Goal: Task Accomplishment & Management: Complete application form

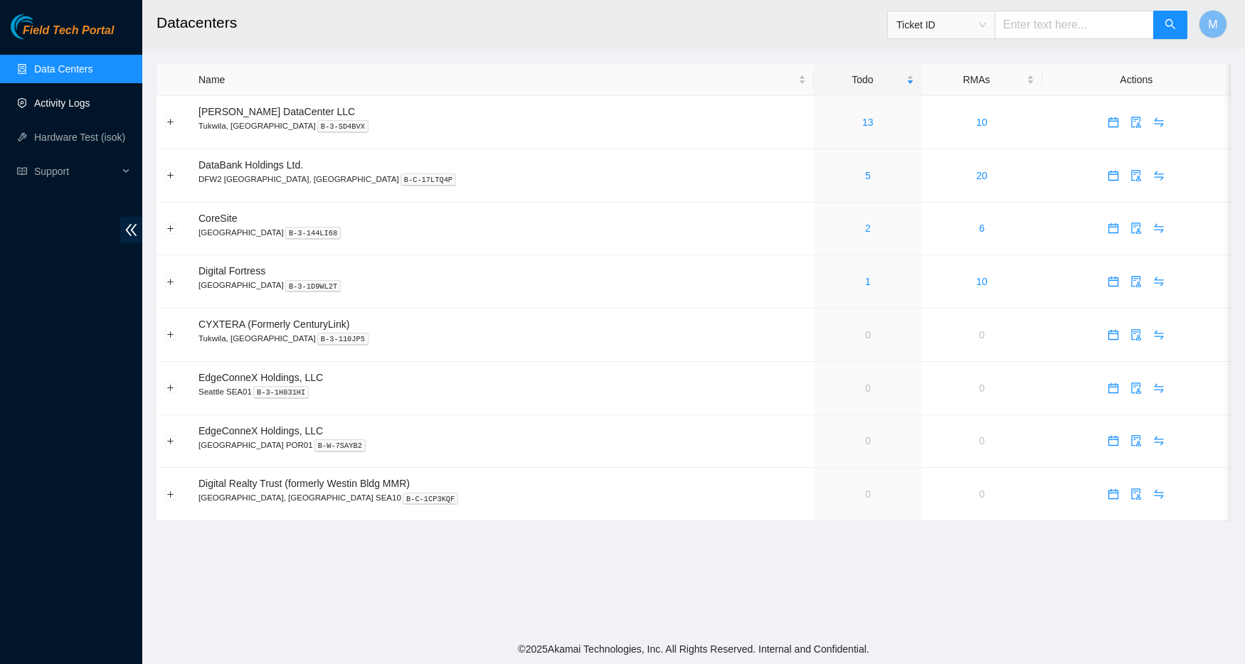
click at [73, 105] on link "Activity Logs" at bounding box center [62, 102] width 56 height 11
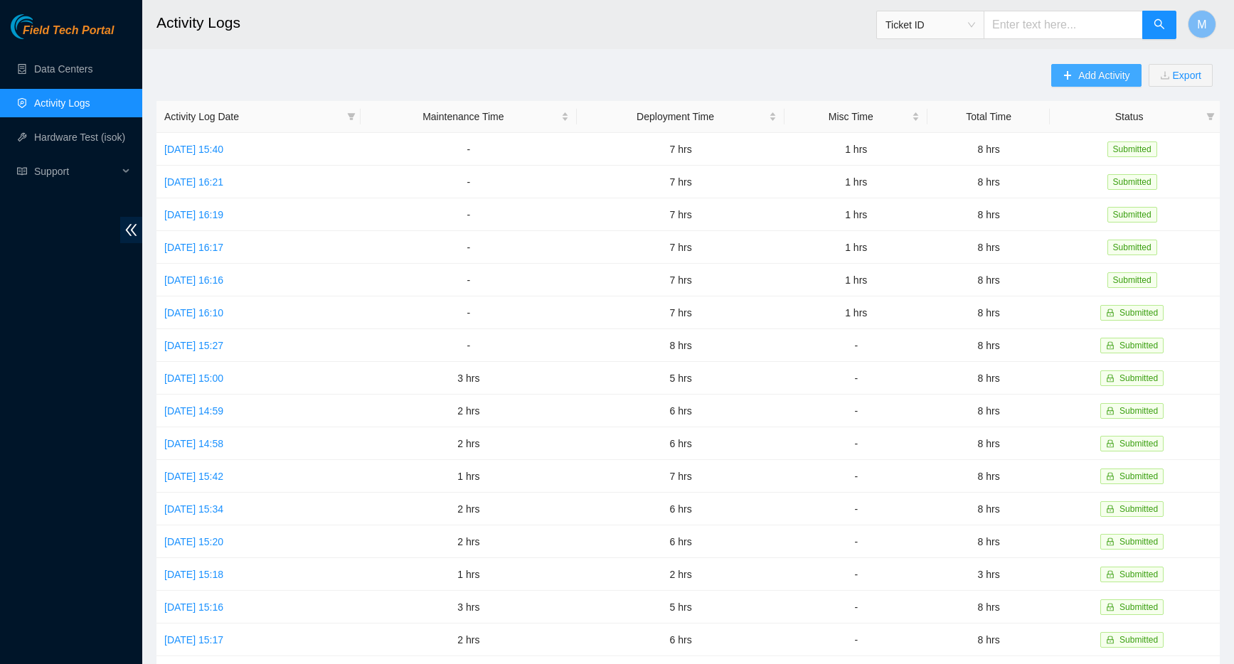
click at [1107, 78] on span "Add Activity" at bounding box center [1103, 76] width 51 height 16
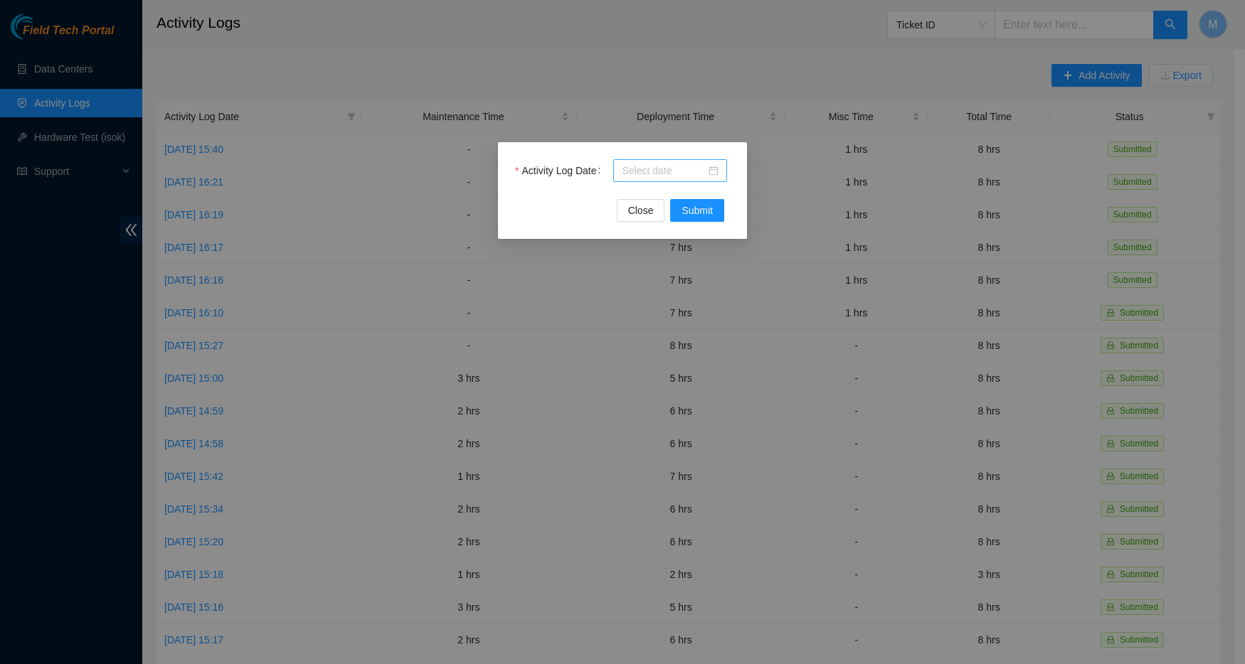
click at [713, 170] on div at bounding box center [670, 171] width 97 height 16
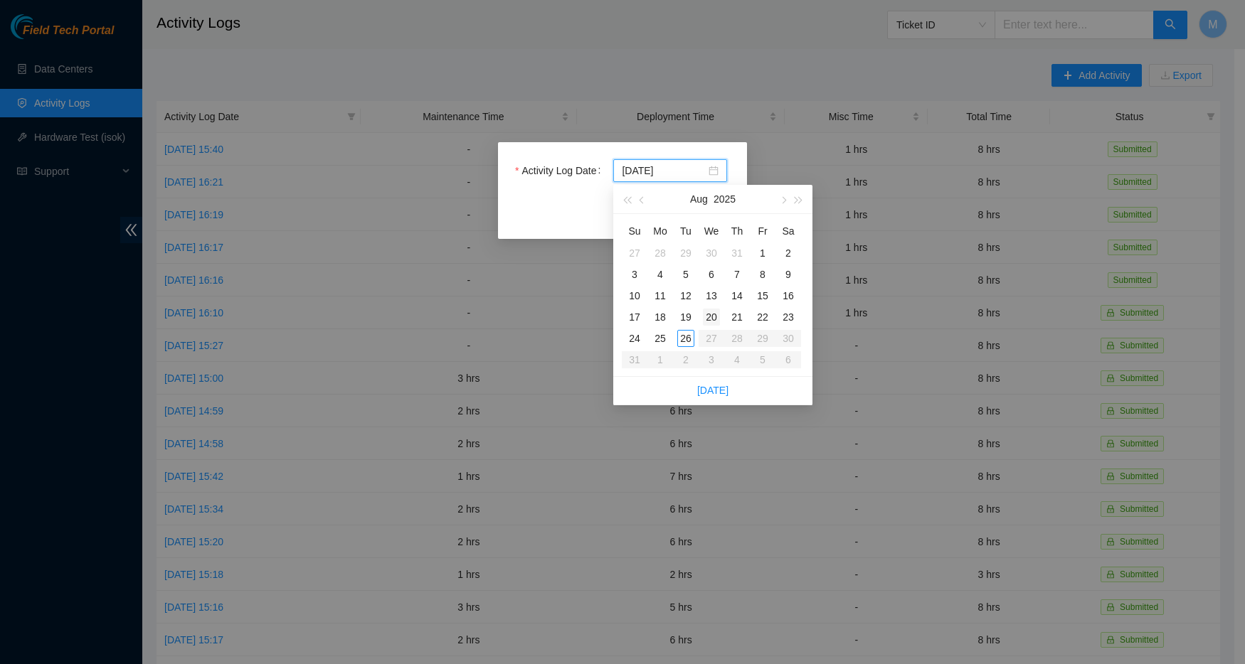
type input "[DATE]"
click at [688, 339] on div "26" at bounding box center [685, 338] width 17 height 17
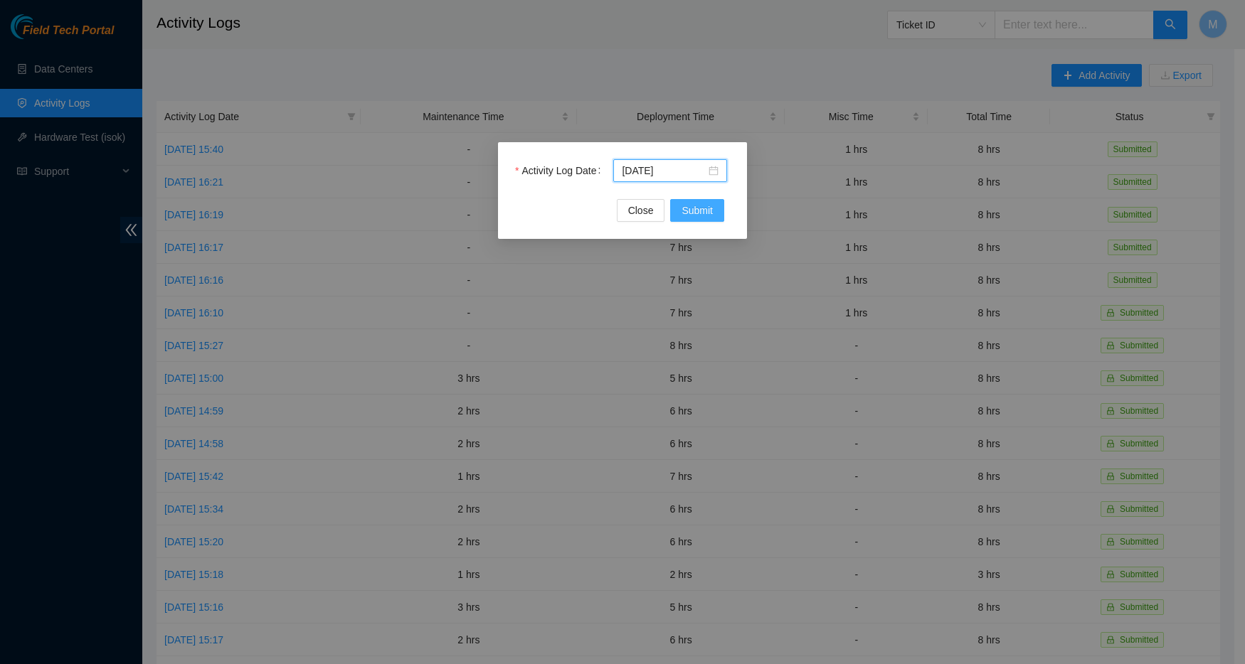
click at [702, 212] on span "Submit" at bounding box center [696, 211] width 31 height 16
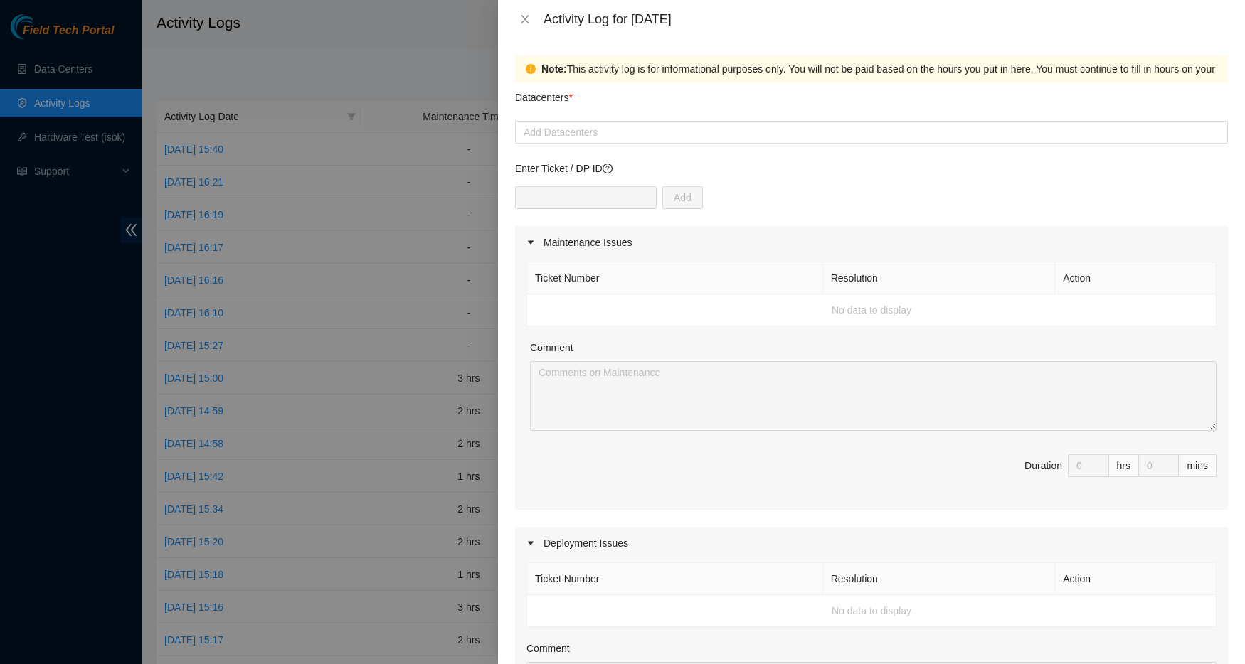
click at [877, 150] on form "Datacenters * Add Datacenters Enter Ticket / DP ID Add Maintenance Issues Ticke…" at bounding box center [871, 616] width 713 height 1066
click at [526, 16] on icon "close" at bounding box center [525, 19] width 8 height 9
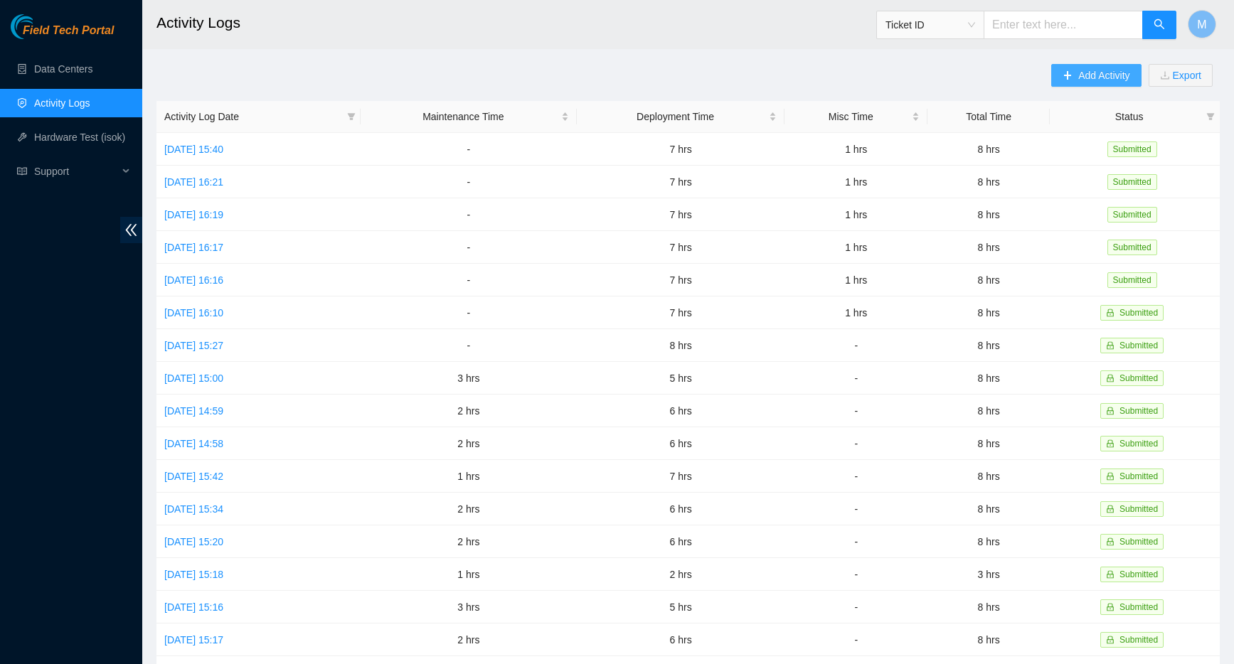
click at [1100, 73] on span "Add Activity" at bounding box center [1103, 76] width 51 height 16
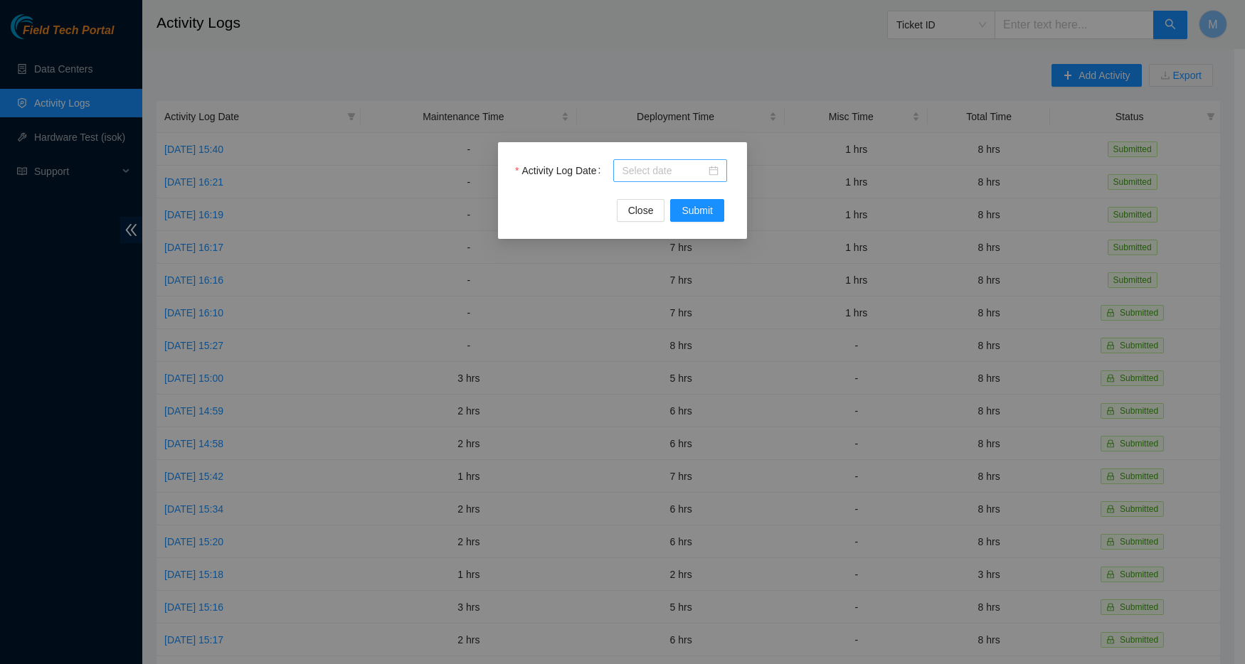
click at [698, 169] on input "Activity Log Date" at bounding box center [664, 171] width 84 height 16
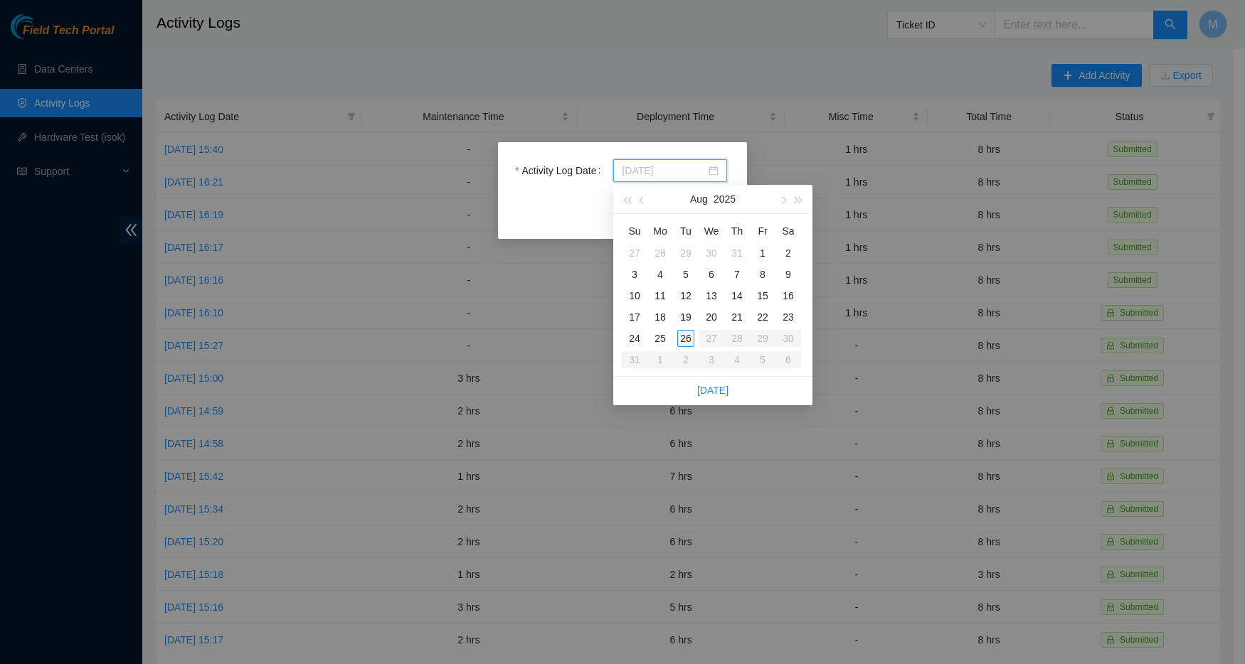
type input "[DATE]"
click at [684, 341] on div "26" at bounding box center [685, 338] width 17 height 17
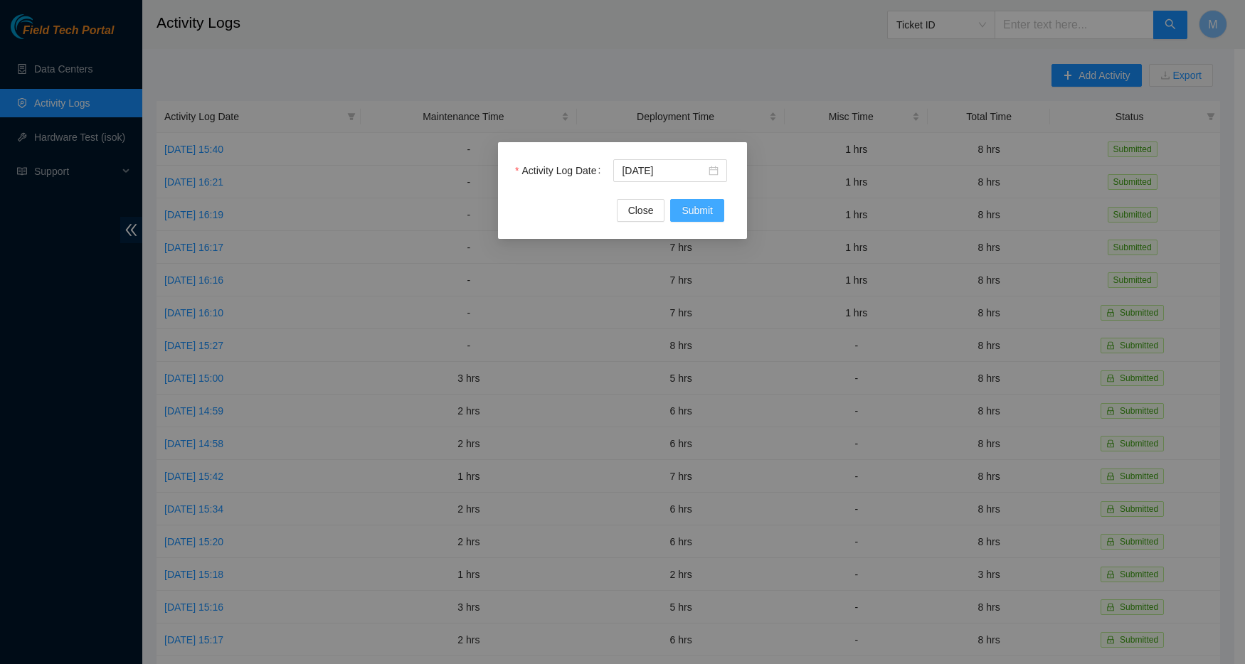
click at [699, 216] on span "Submit" at bounding box center [696, 211] width 31 height 16
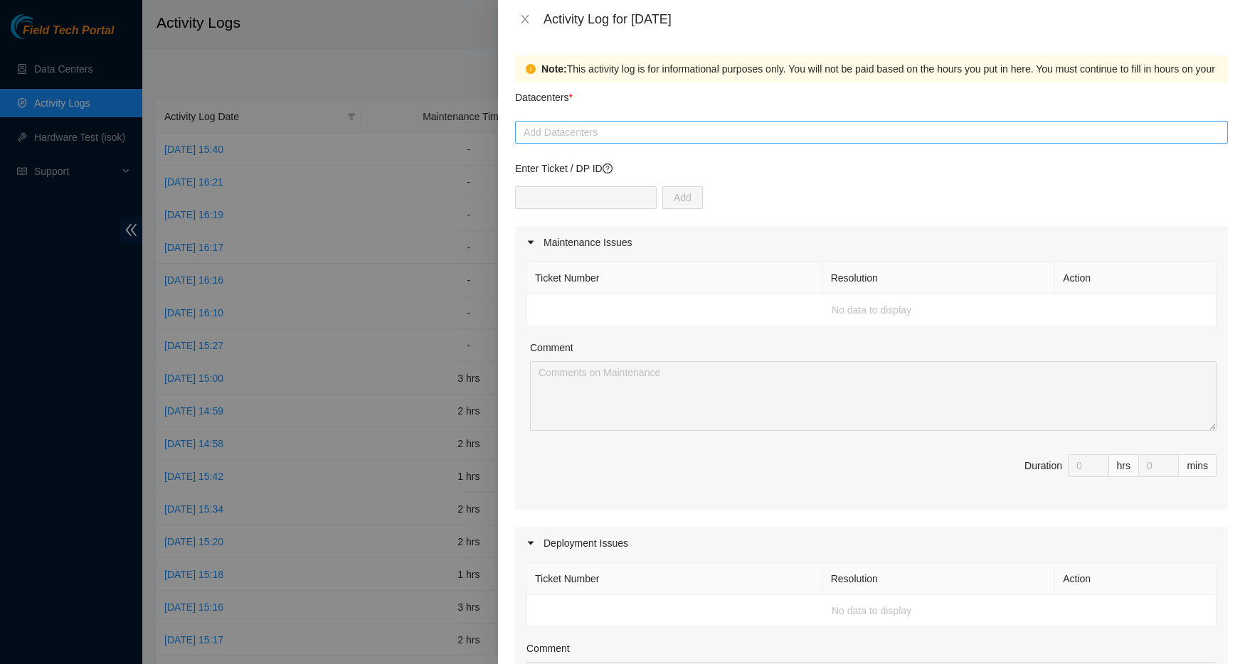
click at [644, 133] on div at bounding box center [871, 132] width 706 height 17
click at [623, 134] on div at bounding box center [871, 132] width 706 height 17
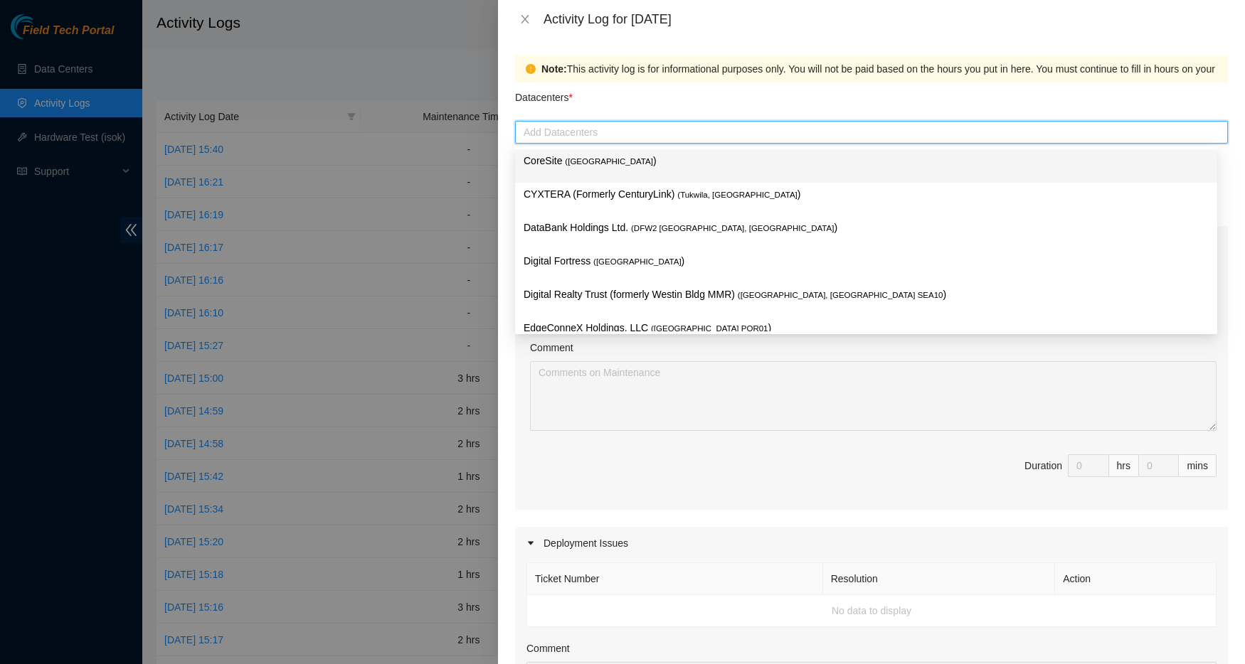
click at [627, 161] on span "( [GEOGRAPHIC_DATA]" at bounding box center [609, 161] width 88 height 9
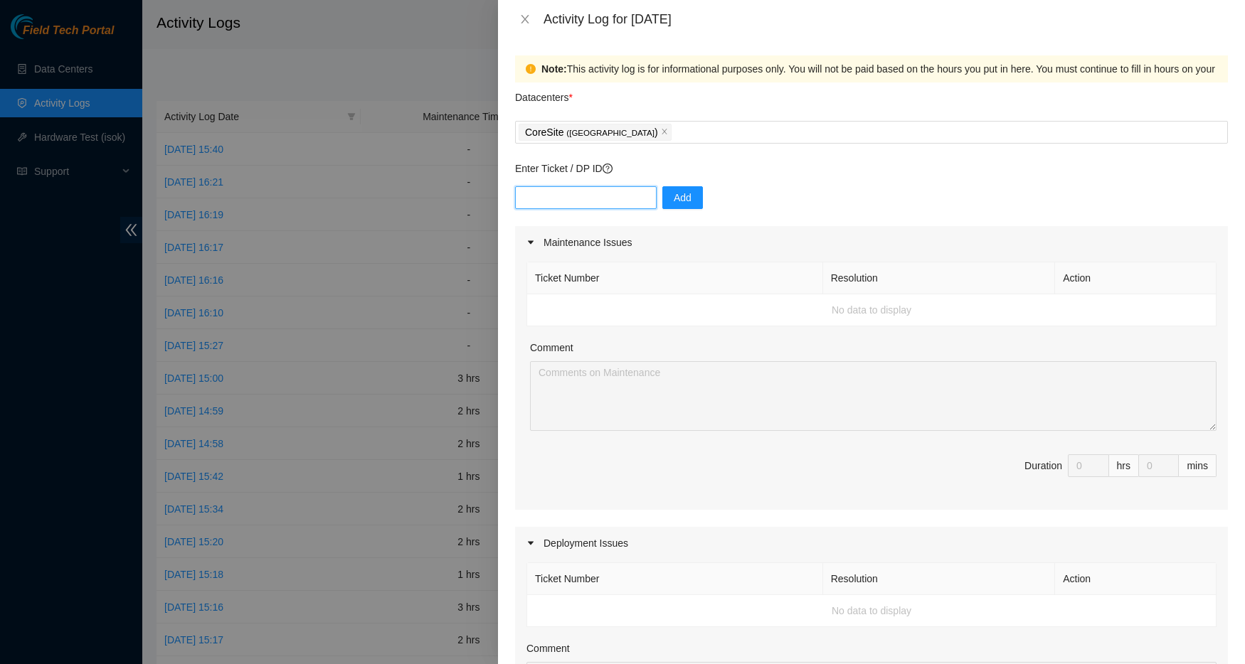
click at [615, 199] on input "text" at bounding box center [586, 197] width 142 height 23
paste input "DP75331"
type input "DP75331"
click at [674, 201] on span "Add" at bounding box center [683, 198] width 18 height 16
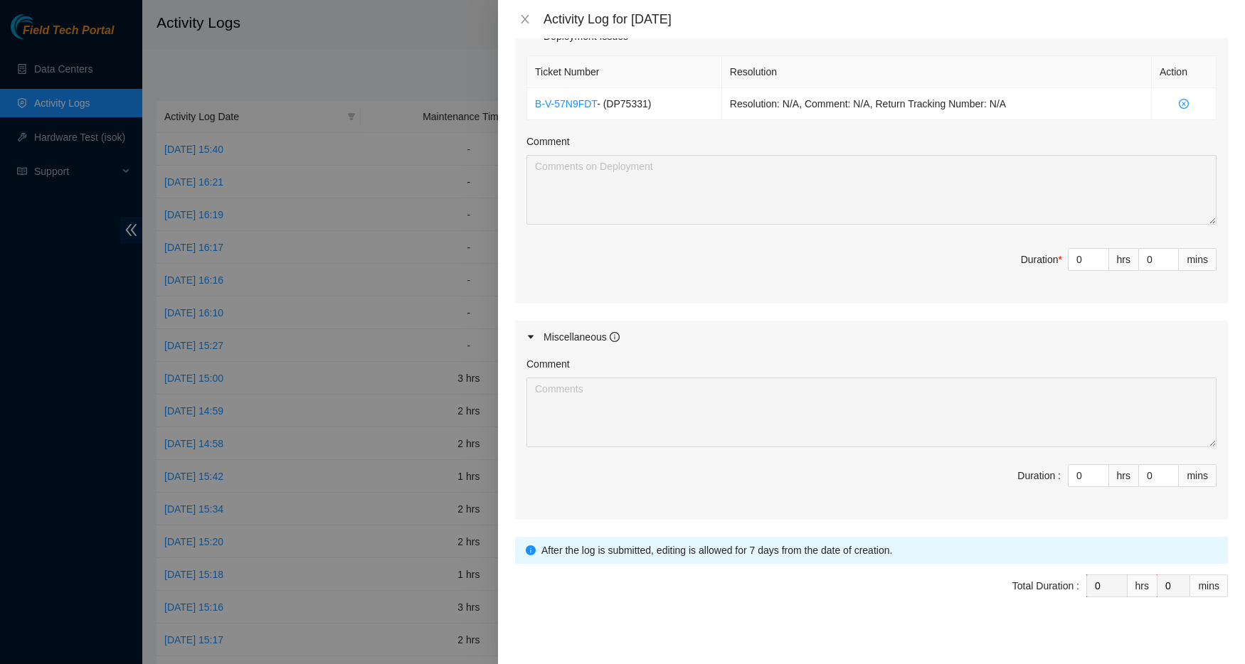
scroll to position [518, 0]
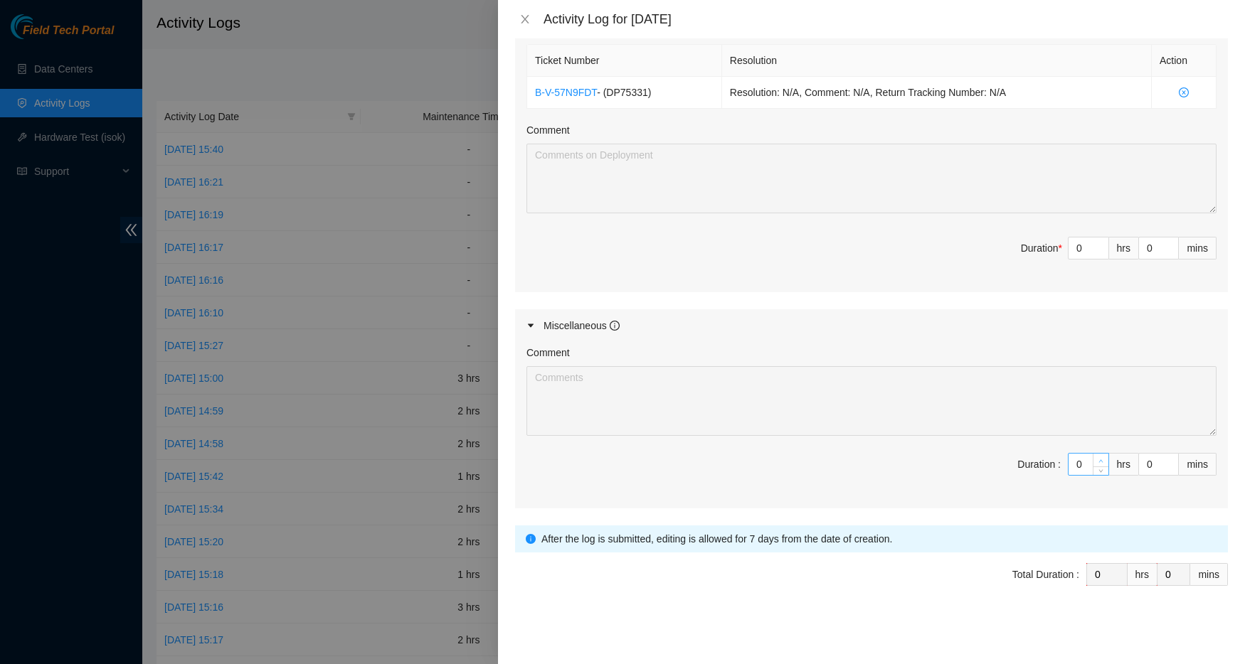
type input "1"
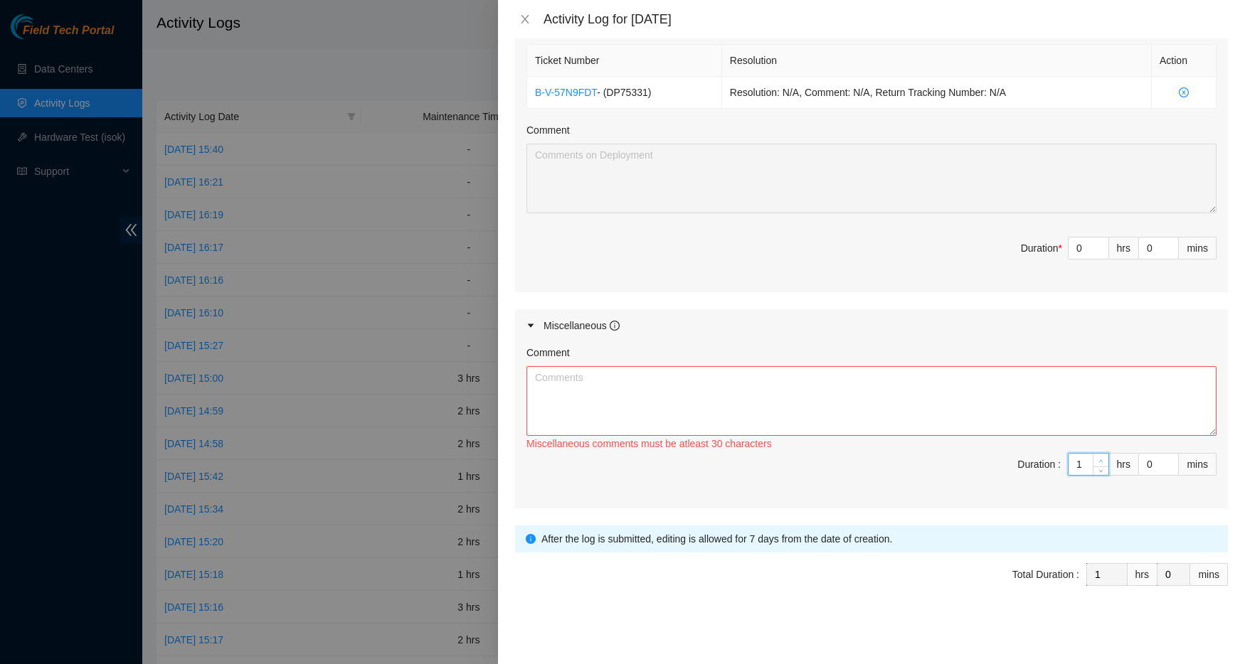
click at [1097, 457] on span "up" at bounding box center [1101, 461] width 9 height 9
type input "2"
click at [1097, 457] on span "up" at bounding box center [1101, 461] width 9 height 9
click at [636, 385] on textarea "Comment" at bounding box center [871, 401] width 690 height 70
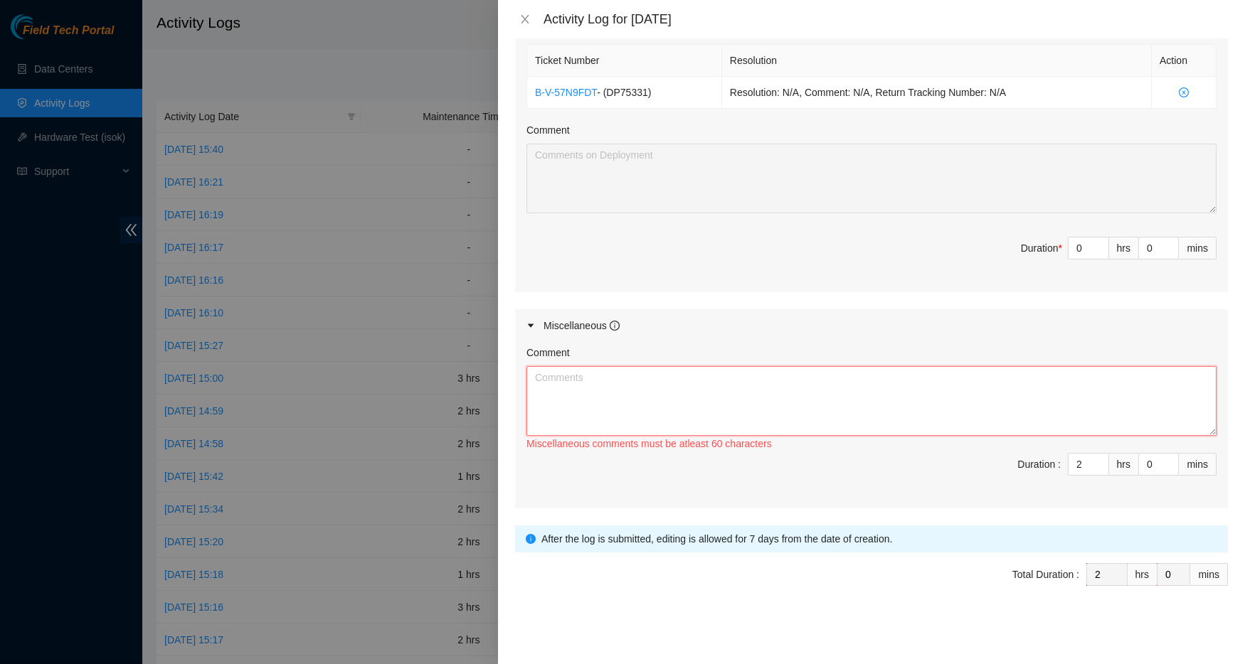
paste textarea "Opened and answered emails. Answered multiple calls from [PERSON_NAME] security…"
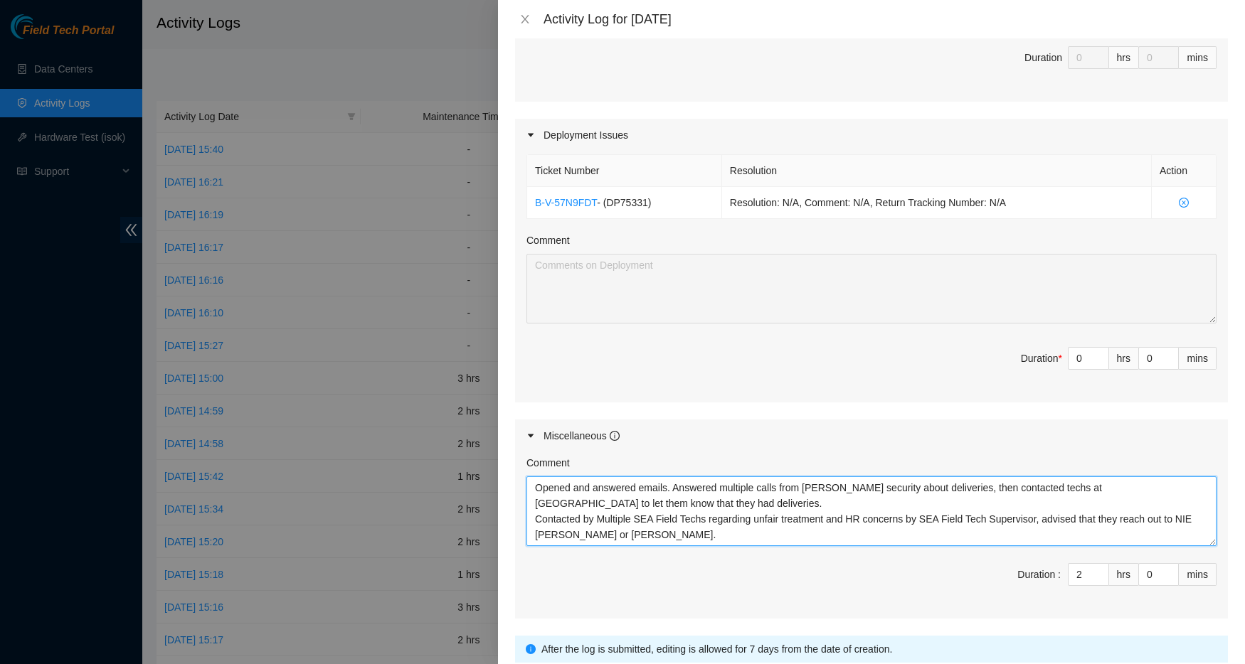
scroll to position [395, 0]
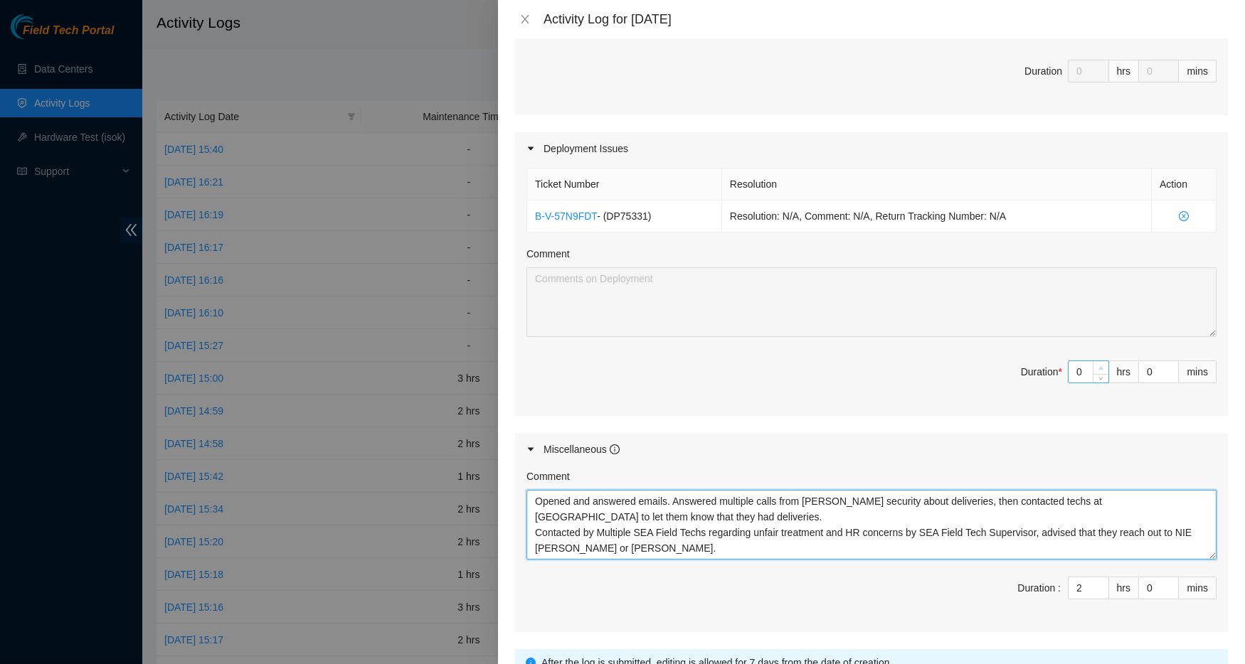
type textarea "Opened and answered emails. Answered multiple calls from [PERSON_NAME] security…"
type input "1"
type input "3"
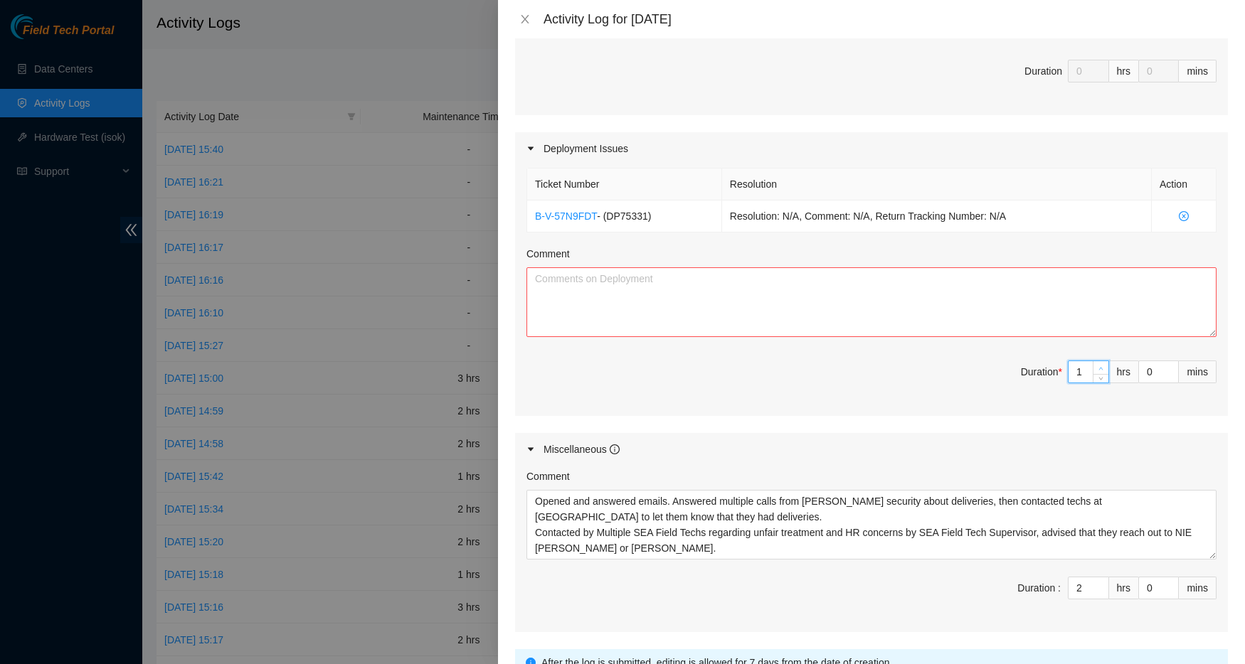
click at [1098, 367] on icon "up" at bounding box center [1100, 368] width 5 height 5
type input "2"
type input "4"
click at [1098, 367] on icon "up" at bounding box center [1100, 368] width 5 height 5
type input "3"
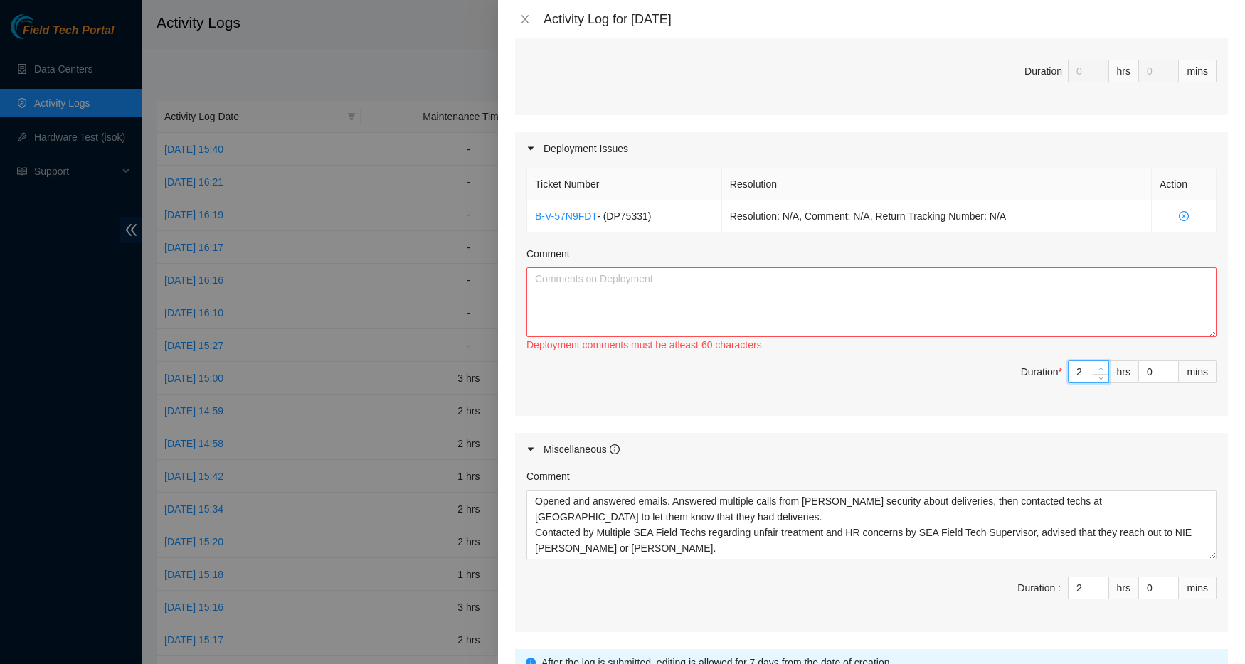
type input "5"
click at [1098, 367] on icon "up" at bounding box center [1100, 368] width 5 height 5
click at [655, 292] on textarea "Comment" at bounding box center [871, 302] width 690 height 70
paste textarea "DP75331 - SDN-SJC: Add Infra standard_region Deployment is with QA, looked into…"
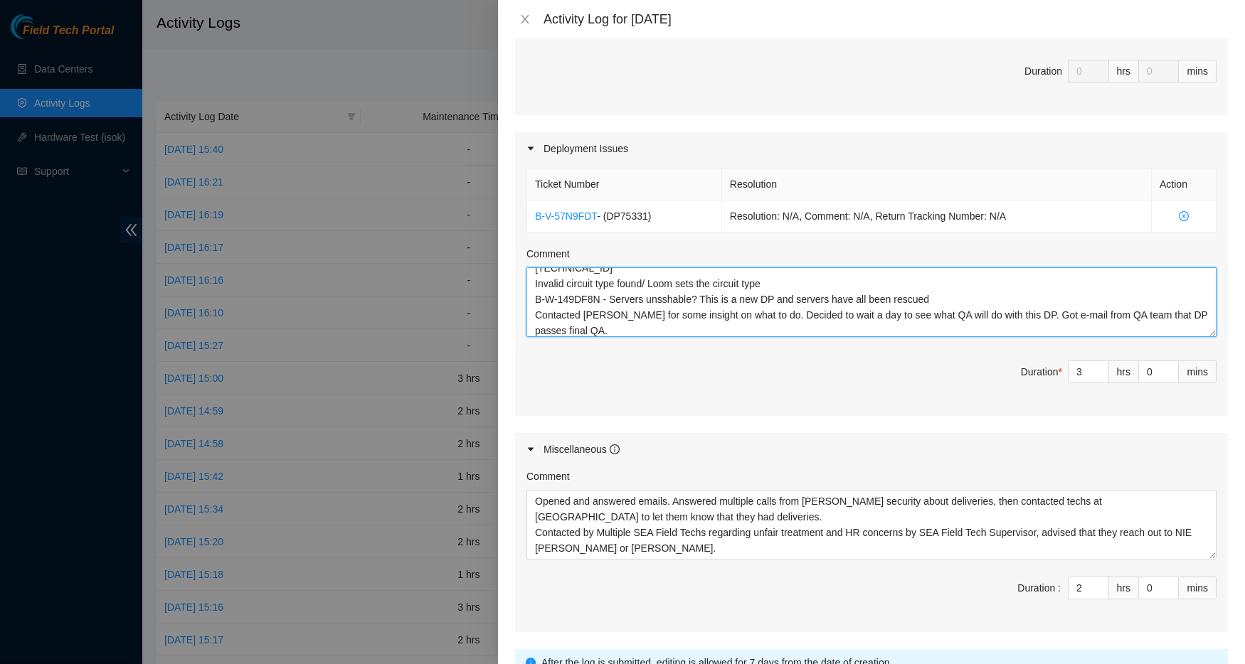
scroll to position [402, 0]
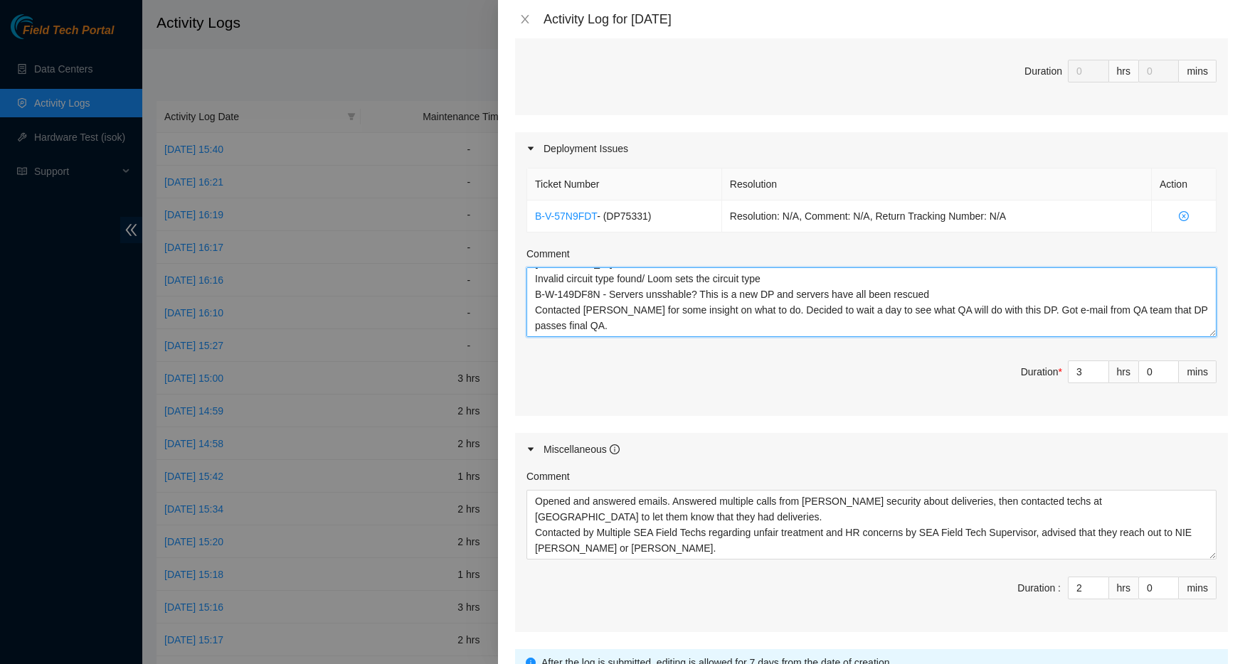
paste textarea "DP83400 - r01.border.pdx01.sdn: Move 7x100G PNI COMCAST_REGIONAL from ecx-pdx t…"
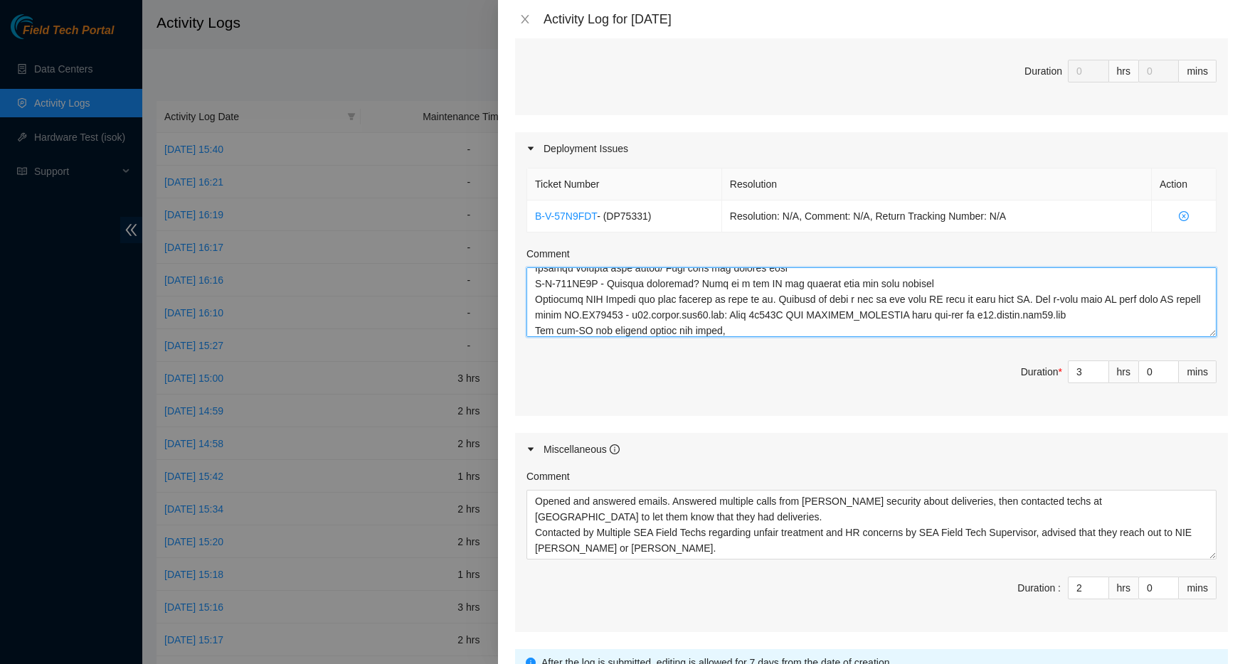
click at [626, 314] on textarea "Comment" at bounding box center [871, 302] width 690 height 70
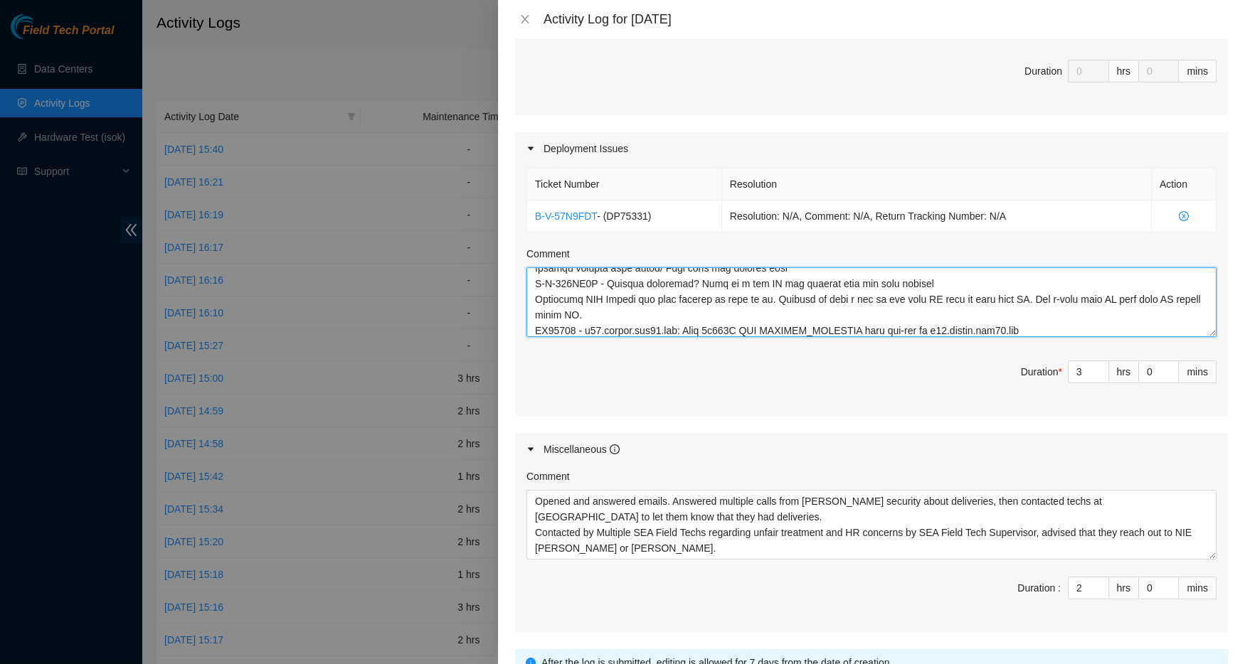
type textarea "DP75331 - SDN-SJC: Add Infra standard_region Deployment is with QA, looked into…"
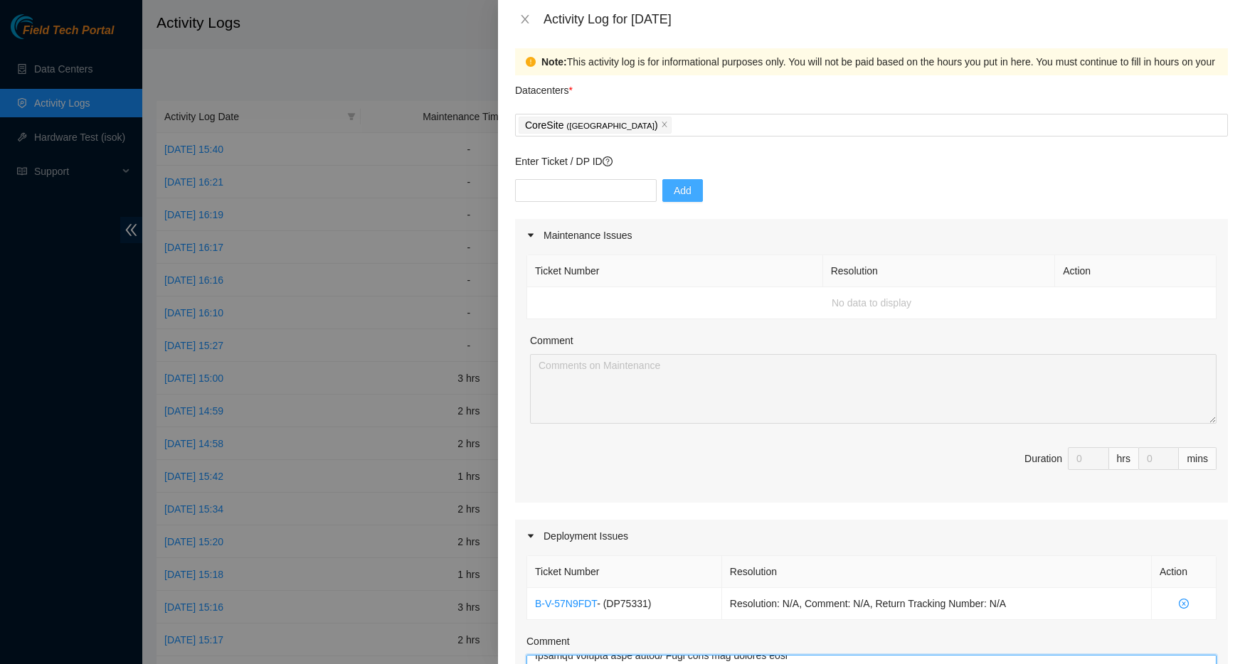
scroll to position [0, 0]
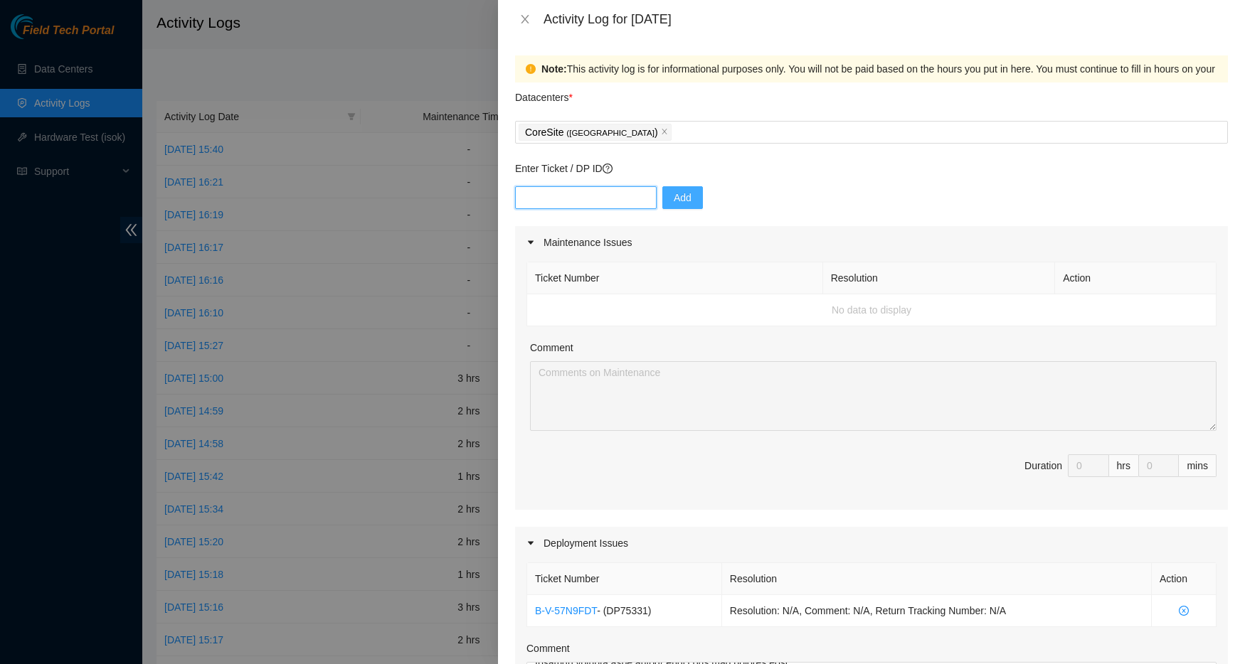
click at [611, 203] on input "text" at bounding box center [586, 197] width 142 height 23
click at [722, 137] on div "CoreSite ( [GEOGRAPHIC_DATA] )" at bounding box center [871, 132] width 706 height 20
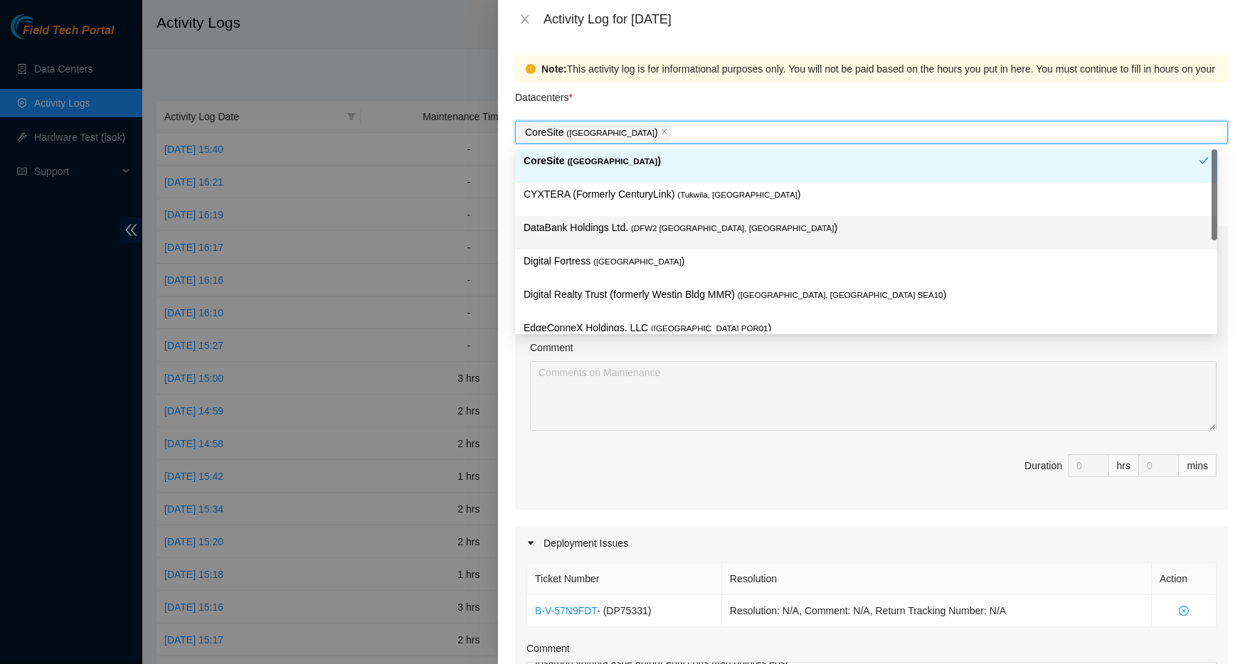
scroll to position [10, 0]
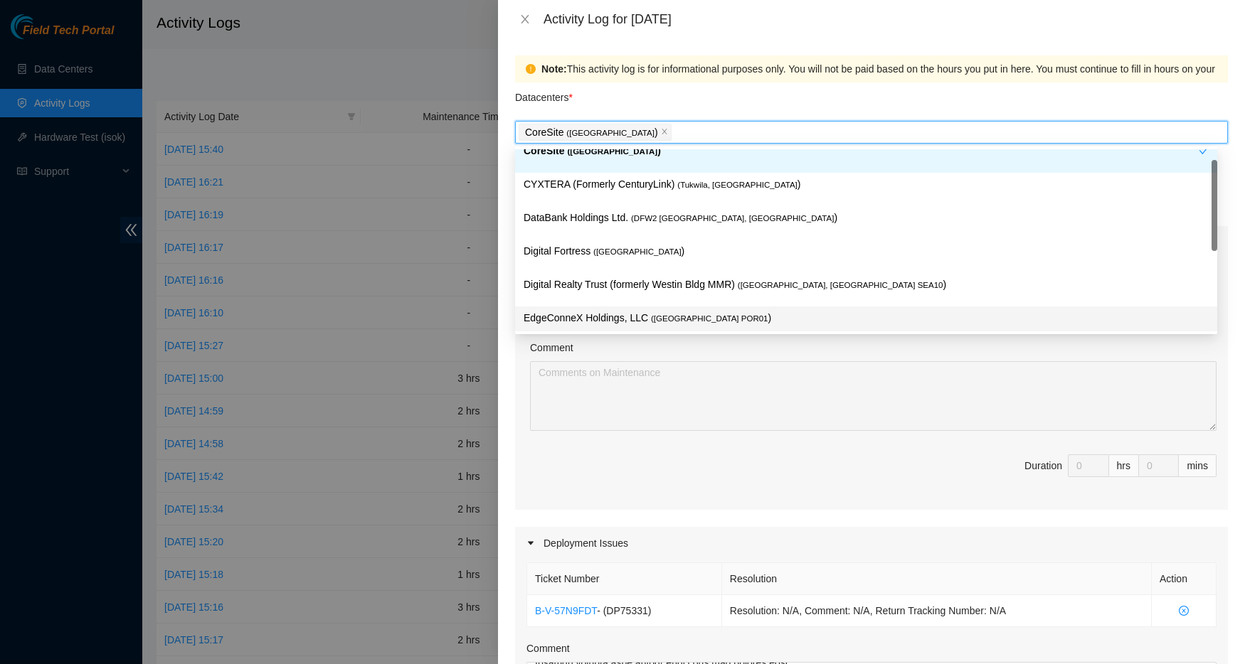
click at [679, 312] on p "EdgeConneX Holdings, LLC ( [GEOGRAPHIC_DATA] POR01 )" at bounding box center [865, 318] width 685 height 16
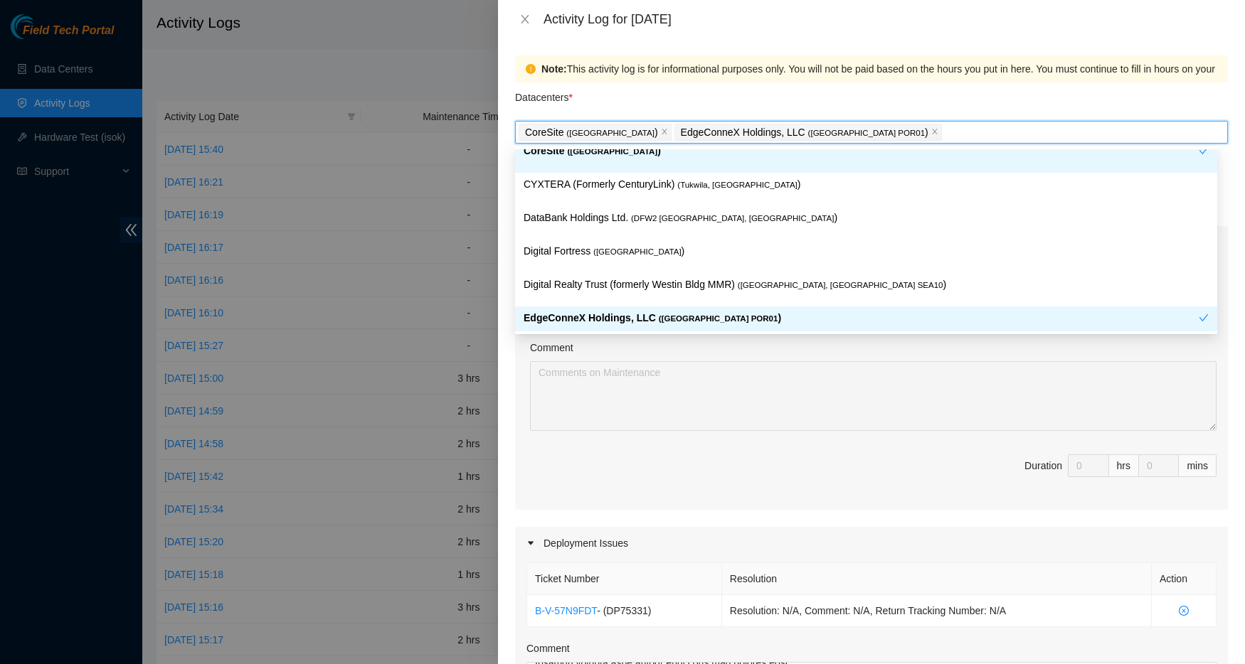
click at [913, 348] on div "Comment" at bounding box center [873, 350] width 686 height 21
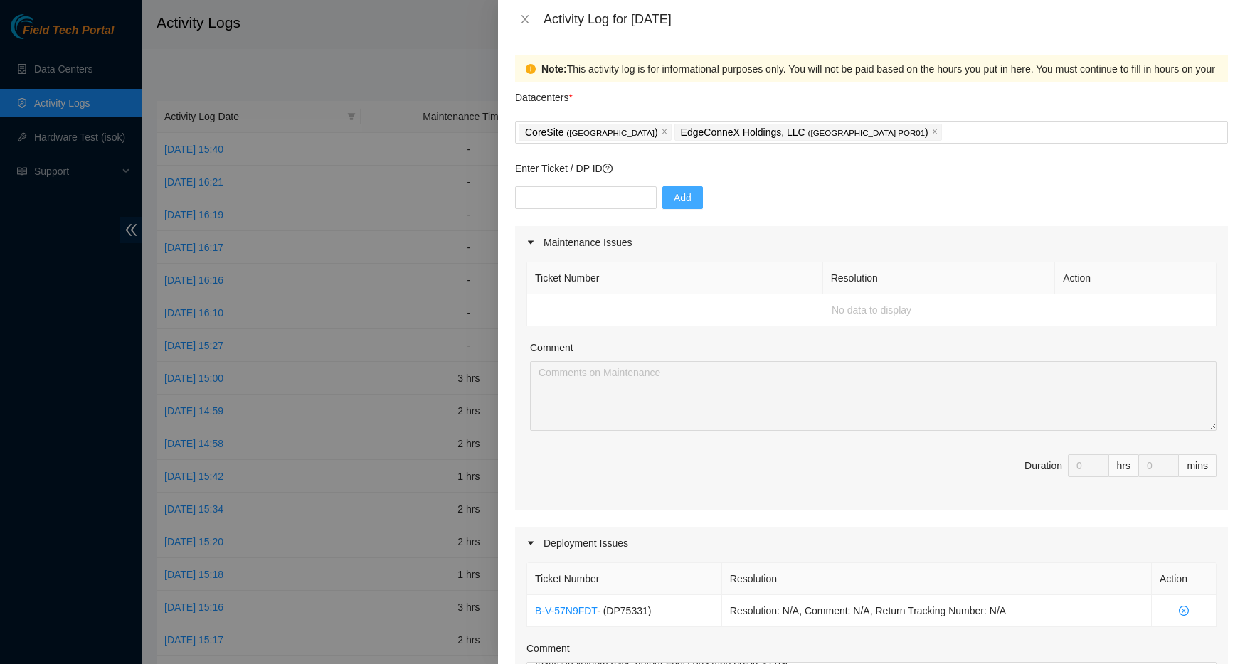
click at [538, 175] on p "Enter Ticket / DP ID" at bounding box center [871, 169] width 713 height 16
click at [599, 201] on input "text" at bounding box center [586, 197] width 142 height 23
paste input "DP83400"
type input "DP83400"
click at [676, 204] on span "Add" at bounding box center [683, 198] width 18 height 16
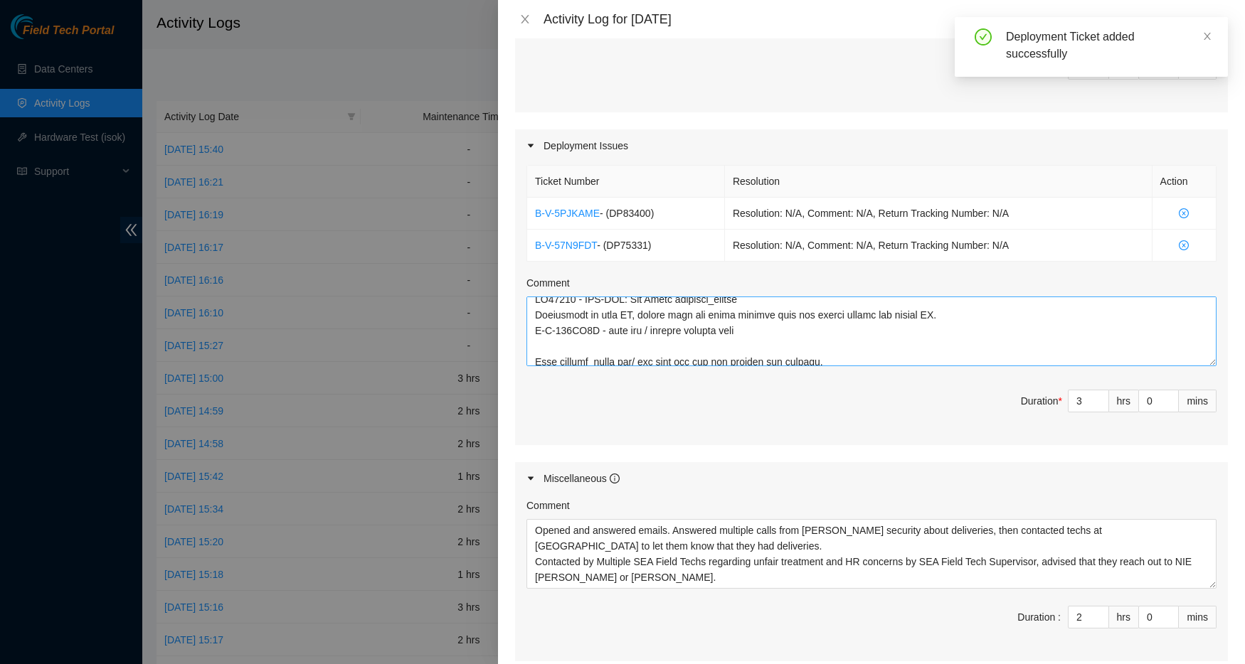
scroll to position [0, 0]
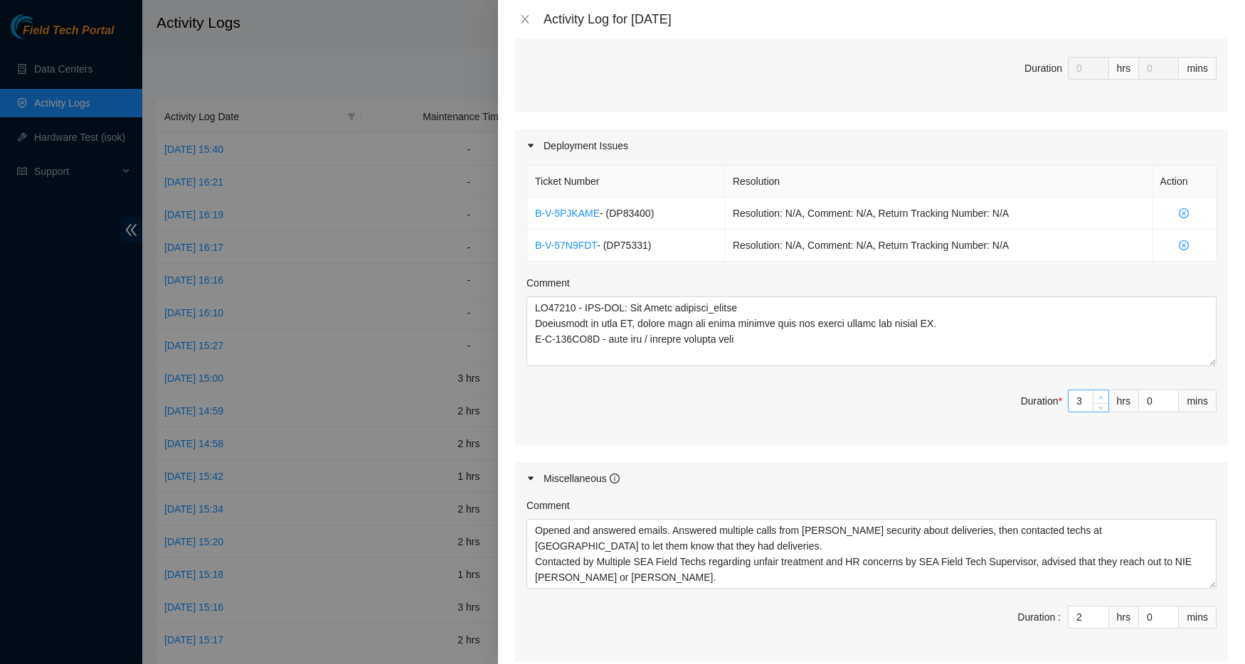
type input "4"
type input "6"
click at [1098, 395] on icon "up" at bounding box center [1100, 397] width 5 height 5
type input "5"
type input "7"
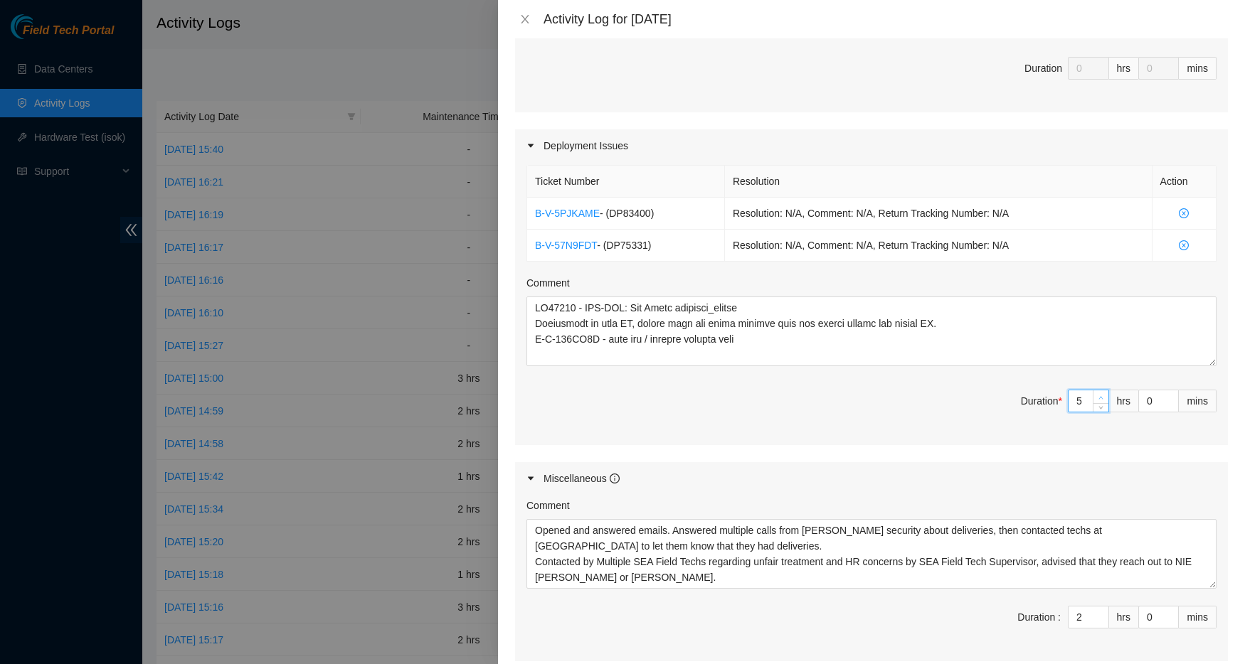
click at [1098, 395] on icon "up" at bounding box center [1100, 397] width 5 height 5
type input "6"
type input "8"
click at [1098, 395] on icon "up" at bounding box center [1100, 397] width 5 height 5
click at [937, 408] on span "Duration * 6 hrs 0 mins" at bounding box center [871, 410] width 690 height 40
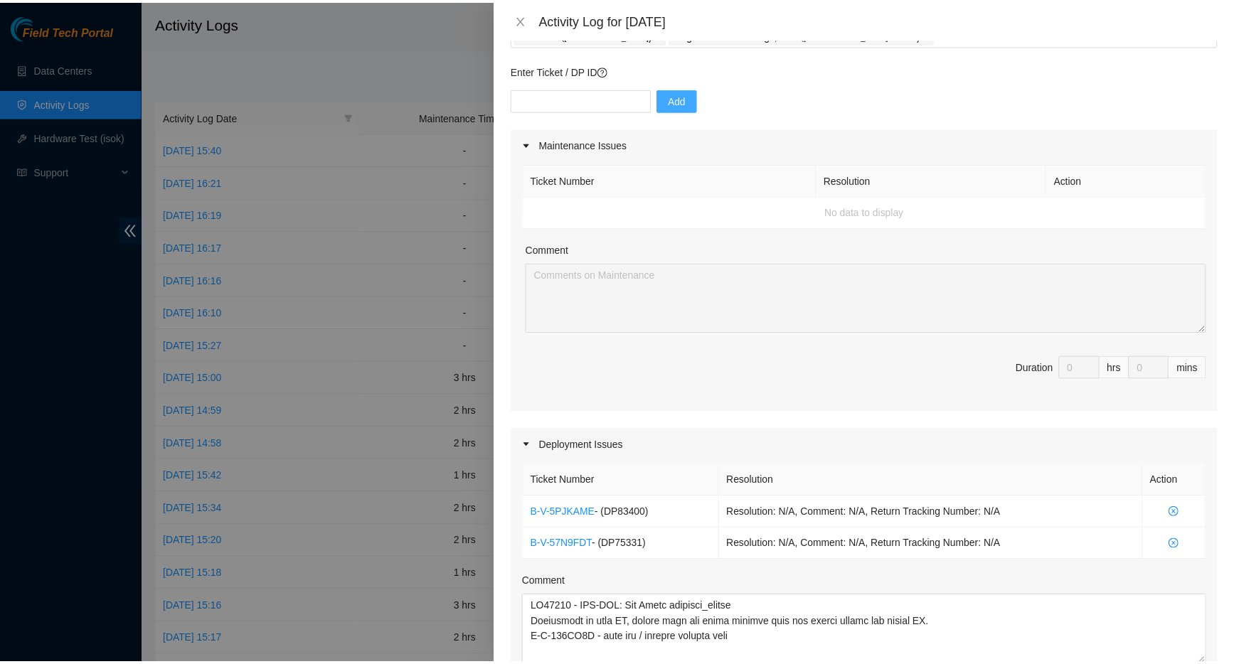
scroll to position [551, 0]
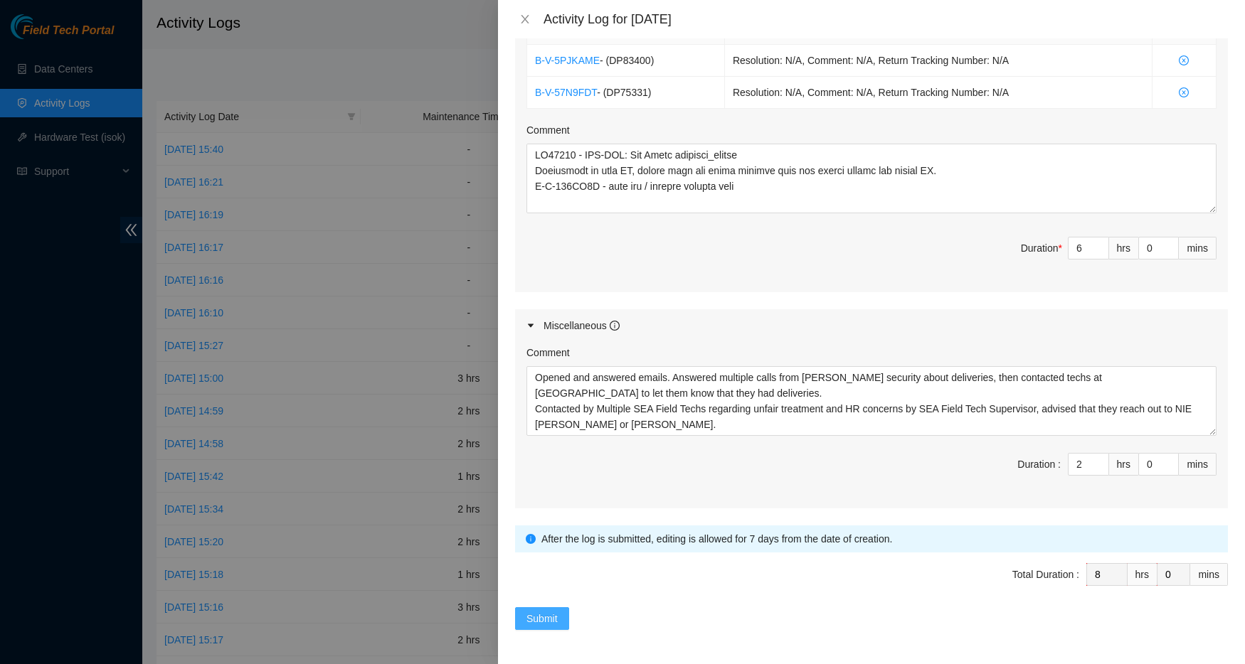
click at [546, 622] on span "Submit" at bounding box center [541, 619] width 31 height 16
